Goal: Task Accomplishment & Management: Use online tool/utility

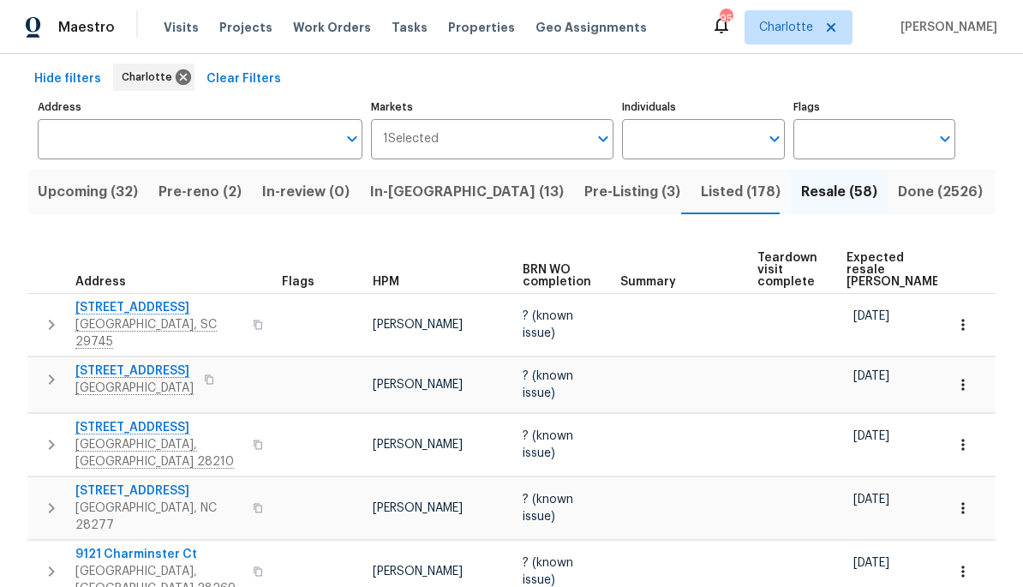
scroll to position [100, 0]
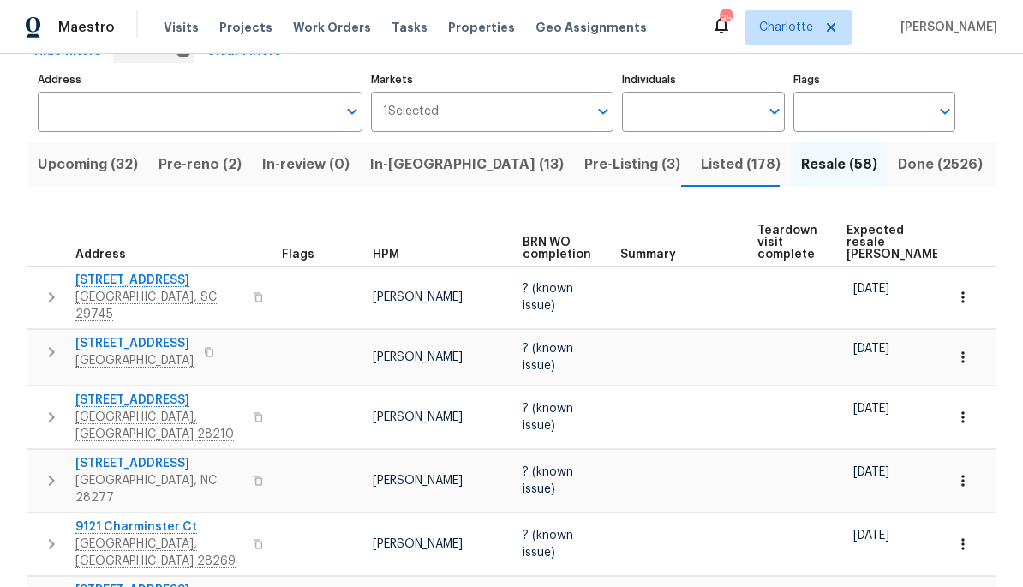
click at [867, 244] on span "Expected resale COE" at bounding box center [894, 242] width 97 height 36
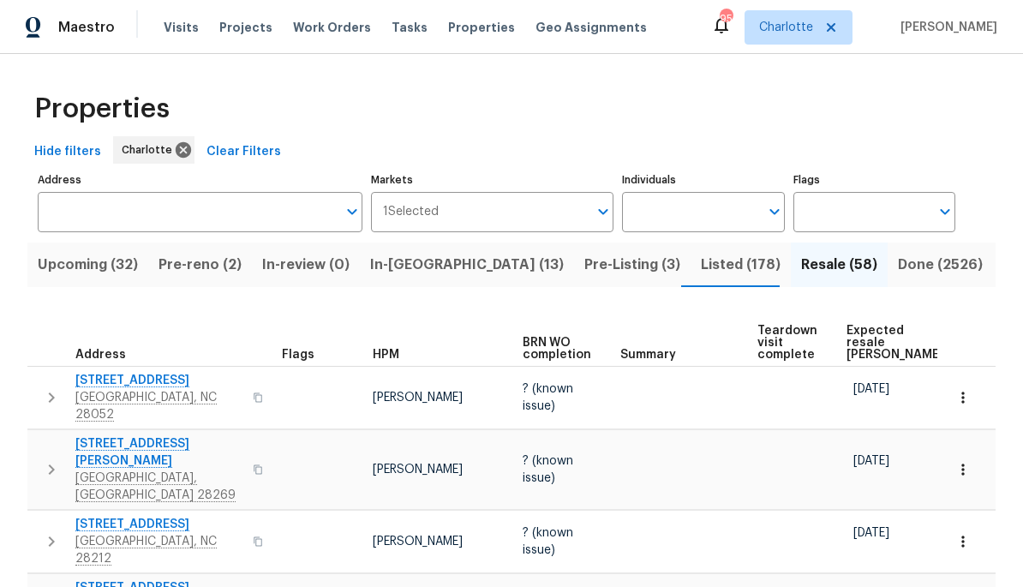
click at [867, 325] on span "Expected resale COE" at bounding box center [894, 343] width 97 height 36
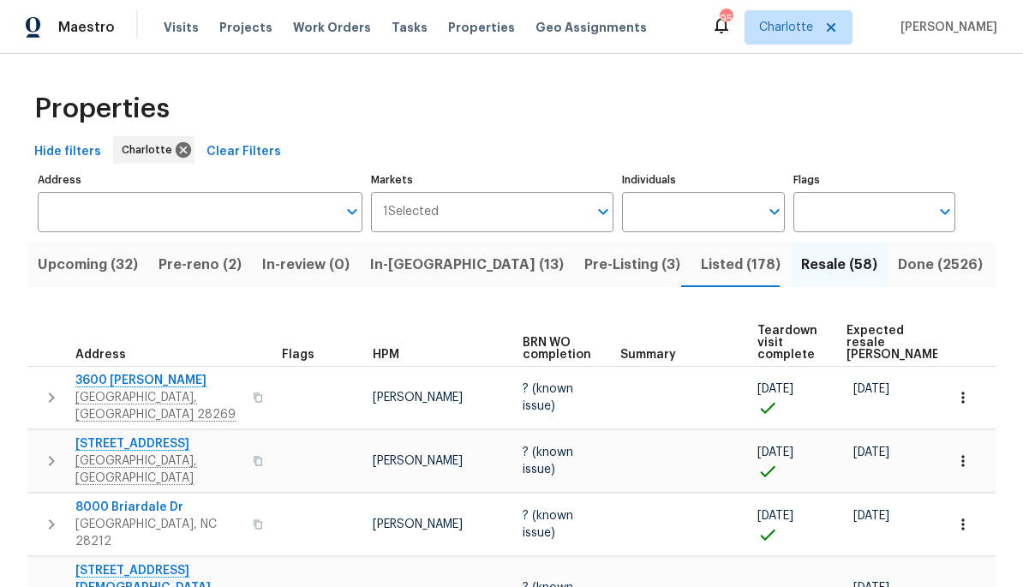
click at [864, 340] on span "Expected resale COE" at bounding box center [894, 343] width 97 height 36
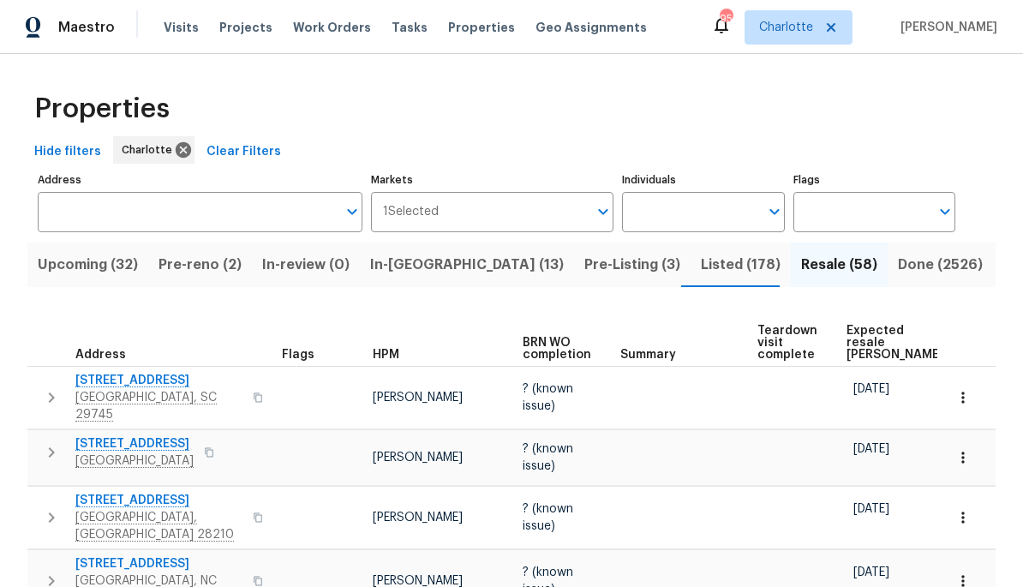
click at [216, 277] on span "Pre-reno (2)" at bounding box center [199, 265] width 83 height 24
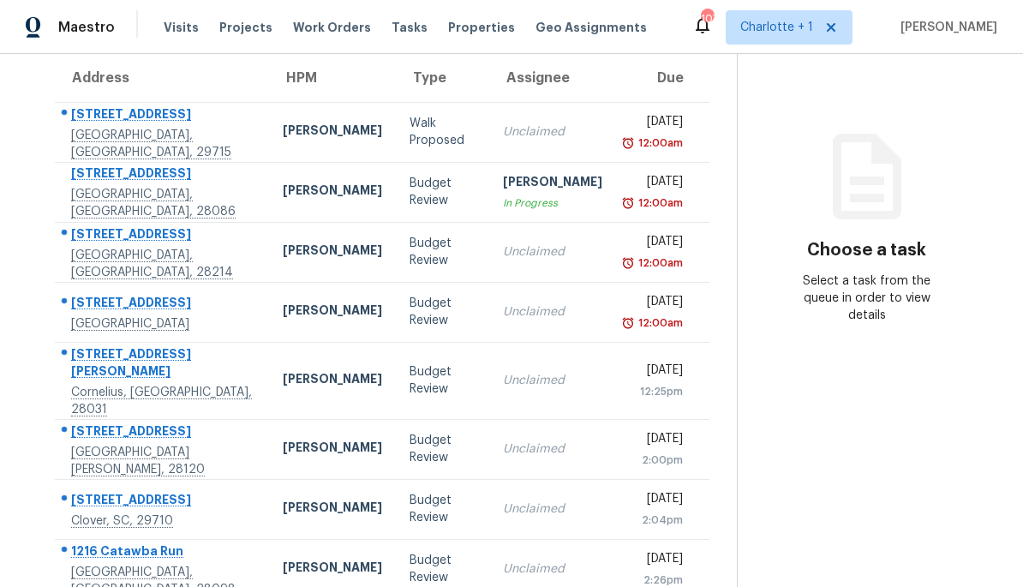
scroll to position [154, 0]
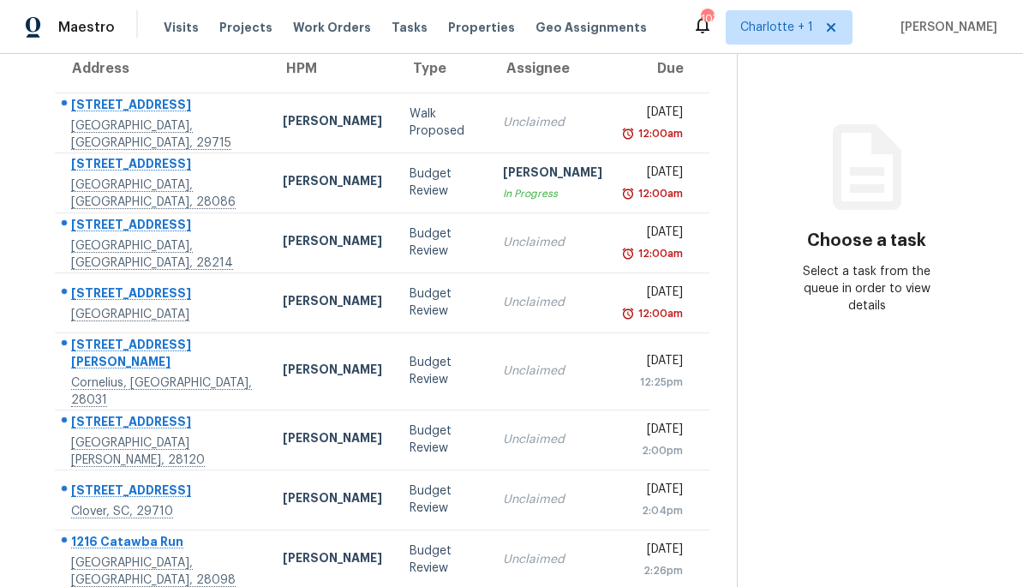
click at [616, 172] on td "Sat, Aug 16th 2025 12:00am" at bounding box center [662, 182] width 93 height 60
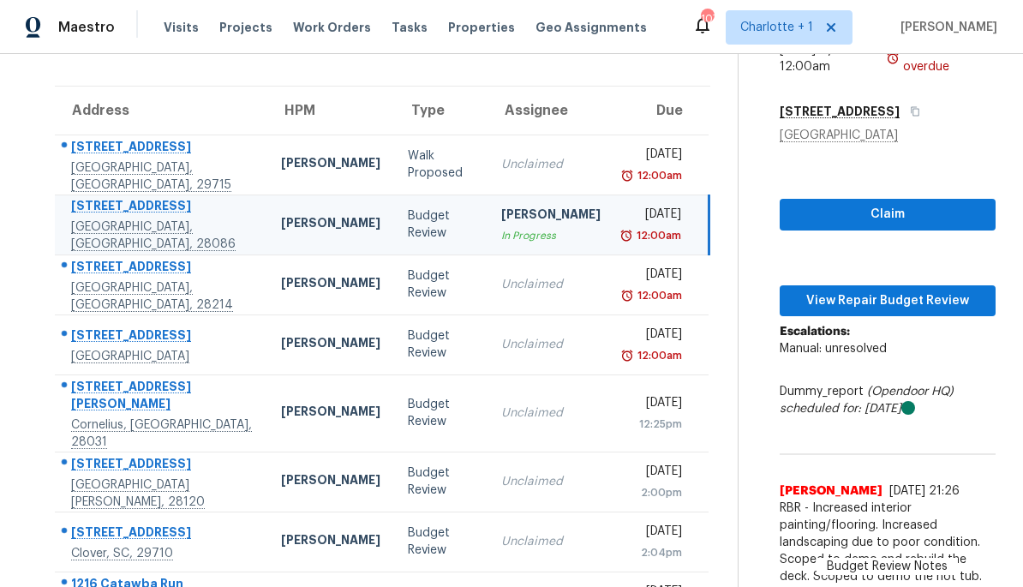
scroll to position [111, 0]
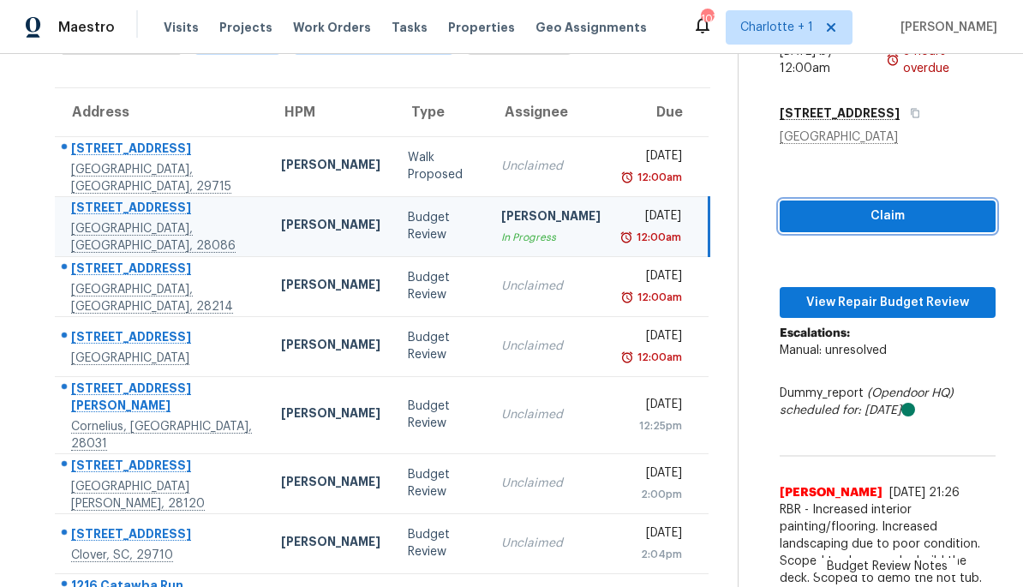
click at [910, 203] on button "Claim" at bounding box center [888, 216] width 216 height 32
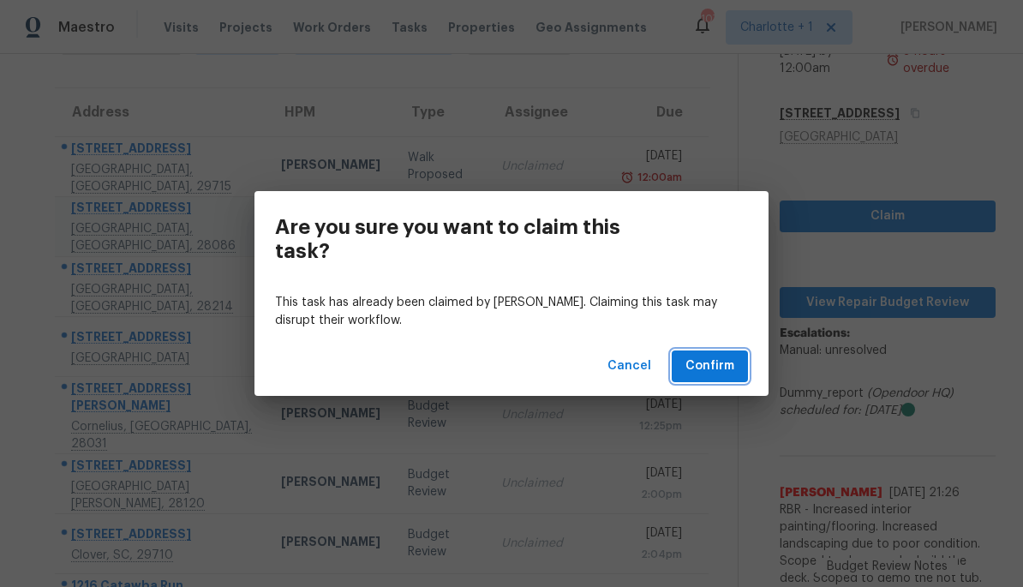
click at [717, 372] on span "Confirm" at bounding box center [709, 366] width 49 height 21
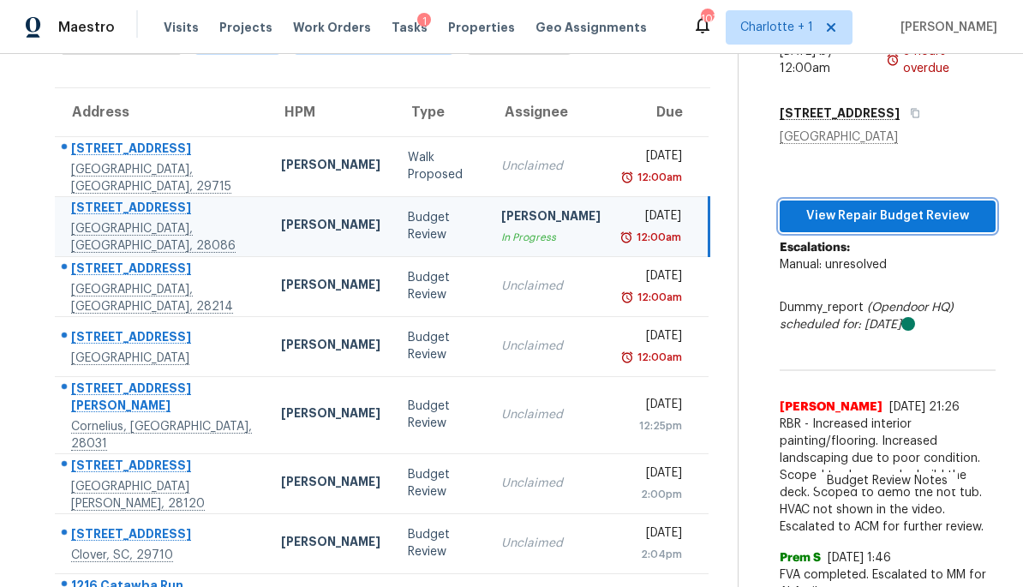
click at [905, 218] on span "View Repair Budget Review" at bounding box center [887, 216] width 188 height 21
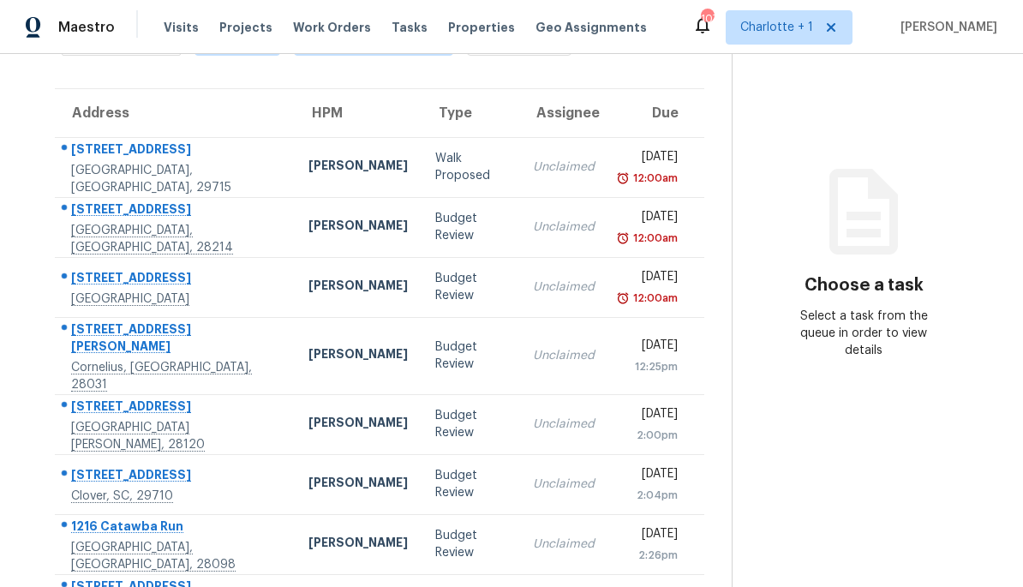
scroll to position [107, 0]
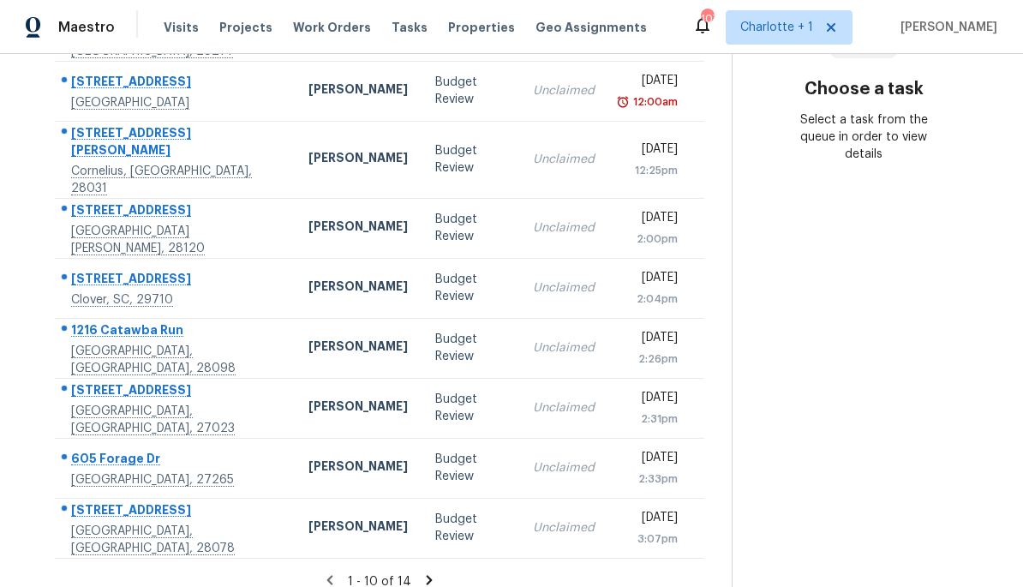
click at [421, 572] on icon at bounding box center [428, 579] width 15 height 15
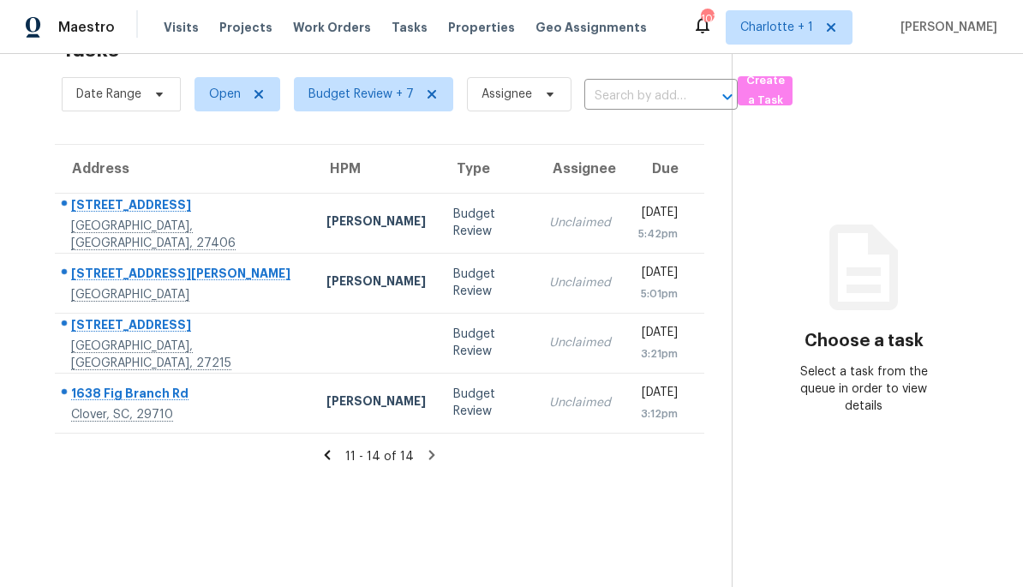
click at [331, 447] on icon at bounding box center [327, 454] width 15 height 15
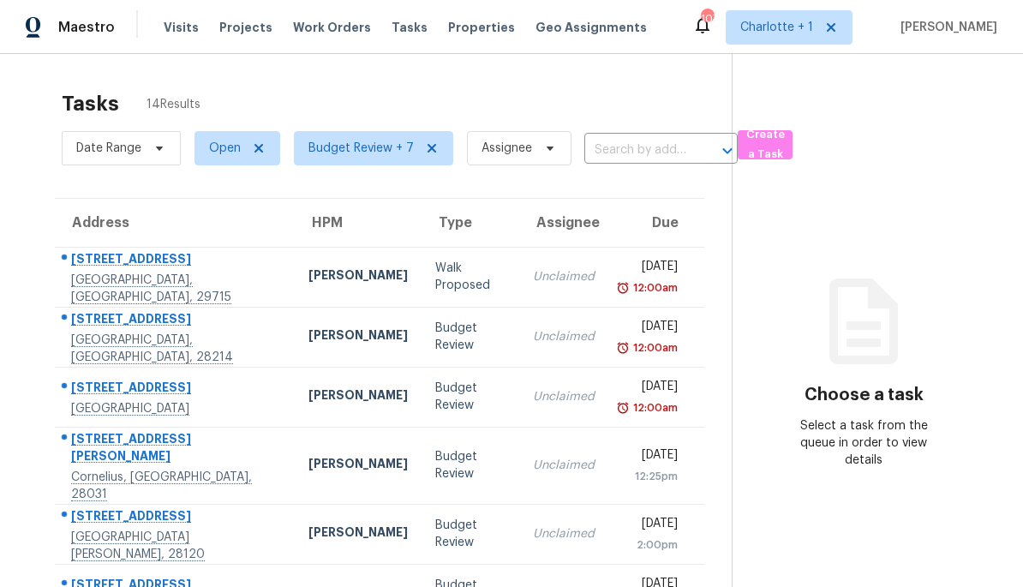
scroll to position [0, 0]
click at [235, 333] on td "[STREET_ADDRESS]" at bounding box center [175, 337] width 240 height 60
